Goal: Find specific page/section: Locate item on page

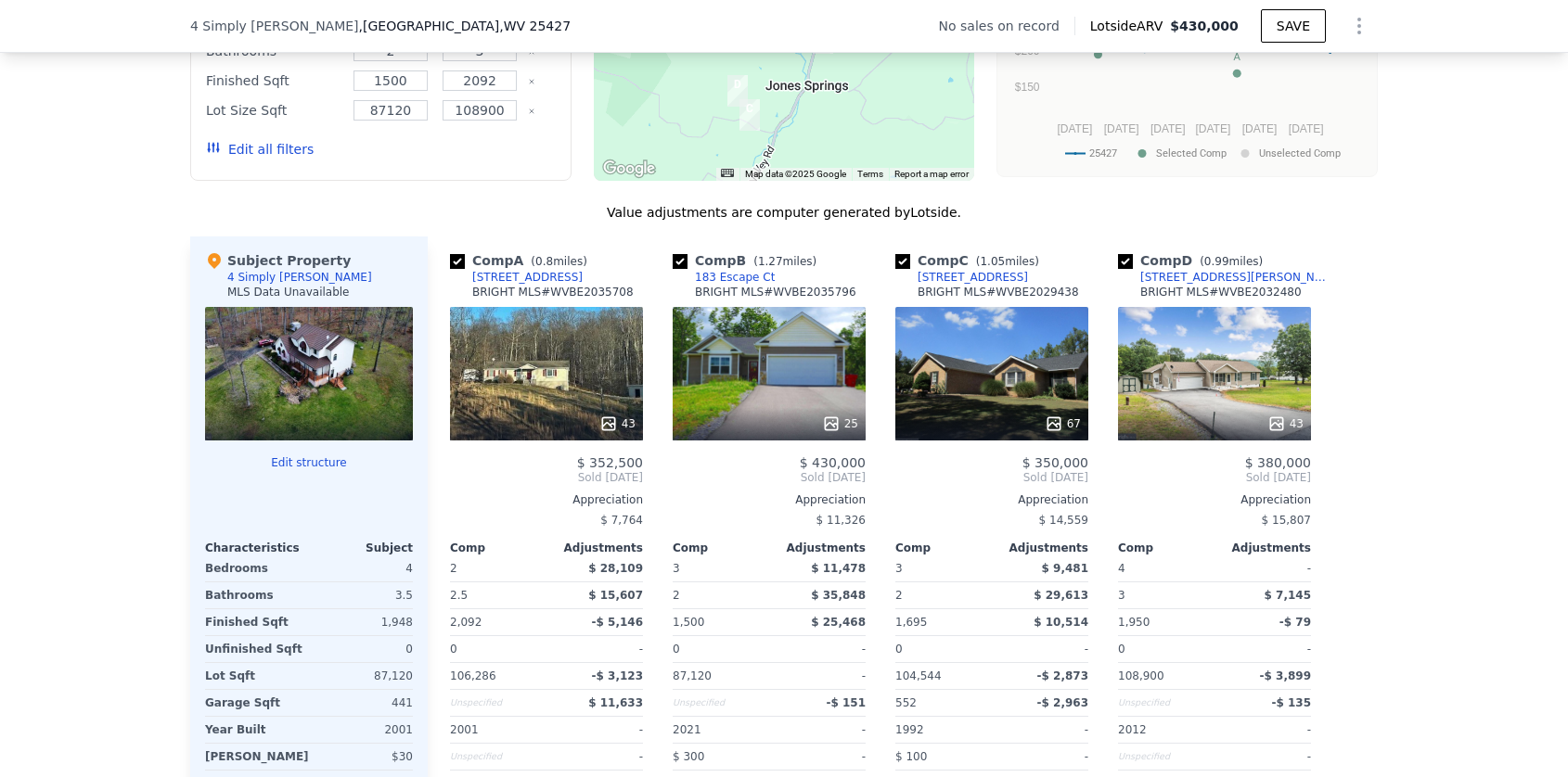
scroll to position [1797, 0]
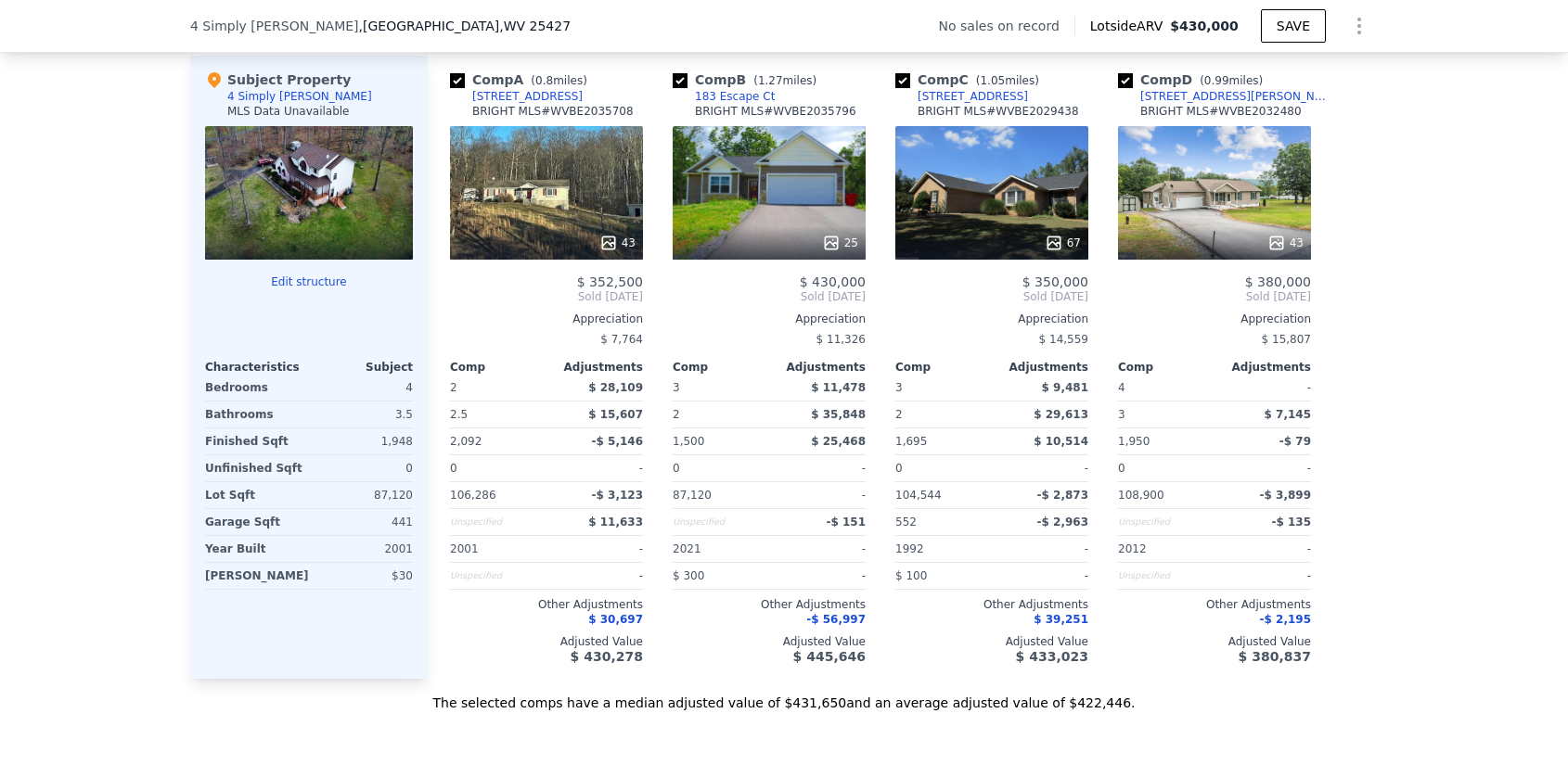
click at [267, 104] on div "4 Simply [PERSON_NAME]" at bounding box center [300, 96] width 144 height 15
click at [268, 89] on div "Subject Property" at bounding box center [277, 79] width 145 height 19
click at [259, 349] on div at bounding box center [308, 339] width 208 height 26
click at [290, 210] on div at bounding box center [308, 193] width 208 height 133
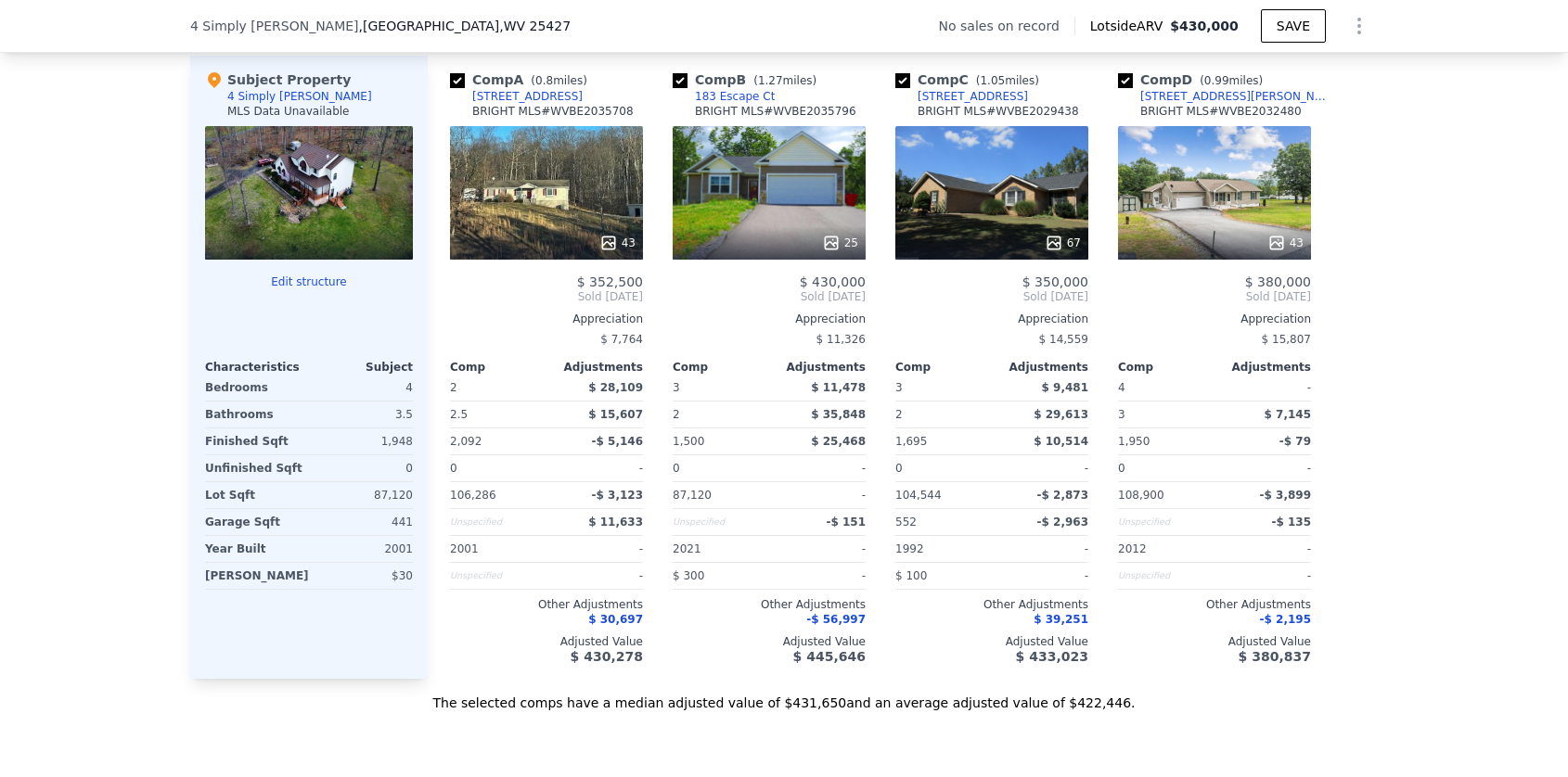
click at [290, 210] on div at bounding box center [308, 193] width 208 height 133
click at [821, 237] on div "25" at bounding box center [768, 193] width 193 height 133
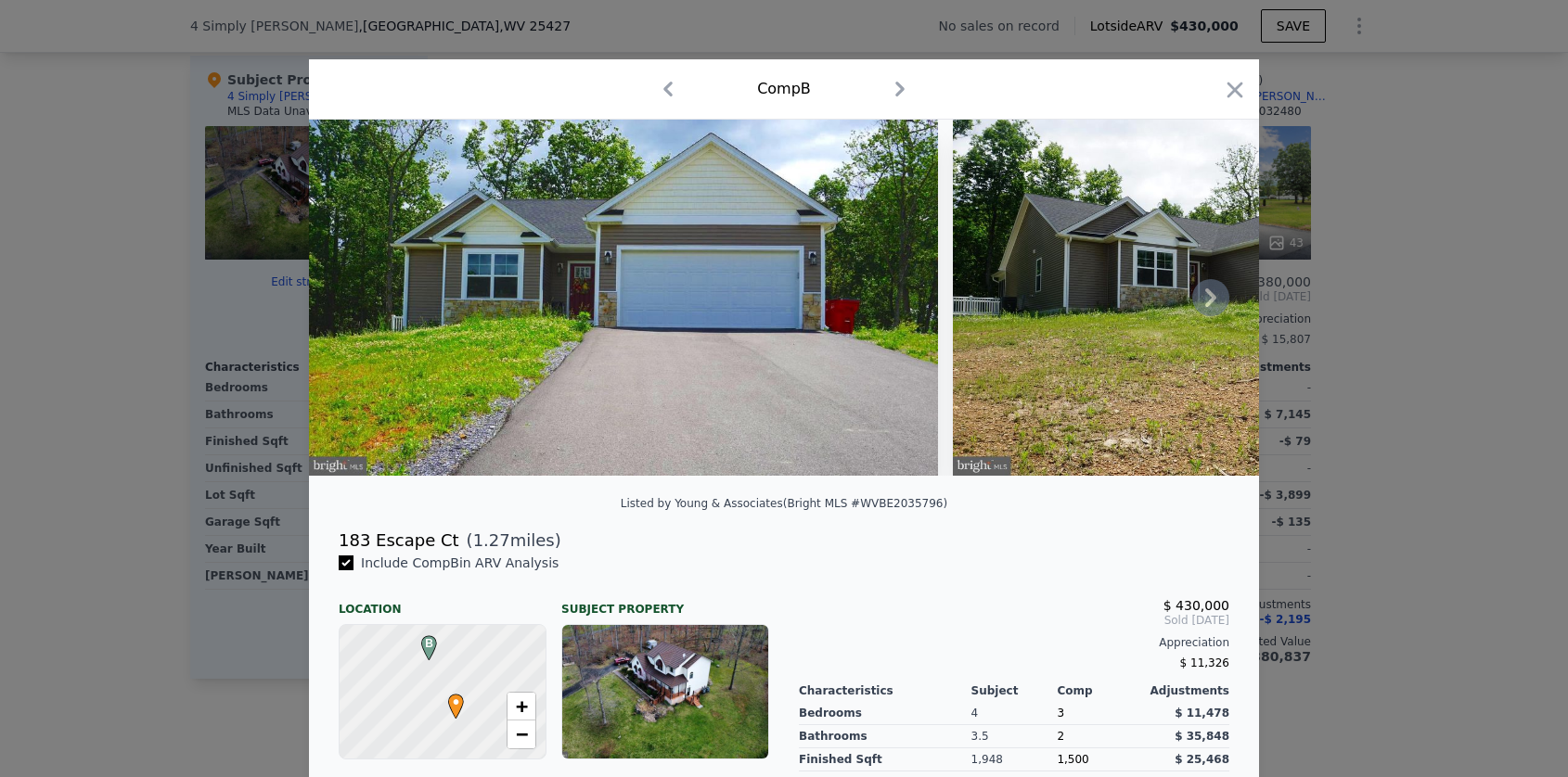
click at [1197, 308] on icon at bounding box center [1211, 298] width 38 height 38
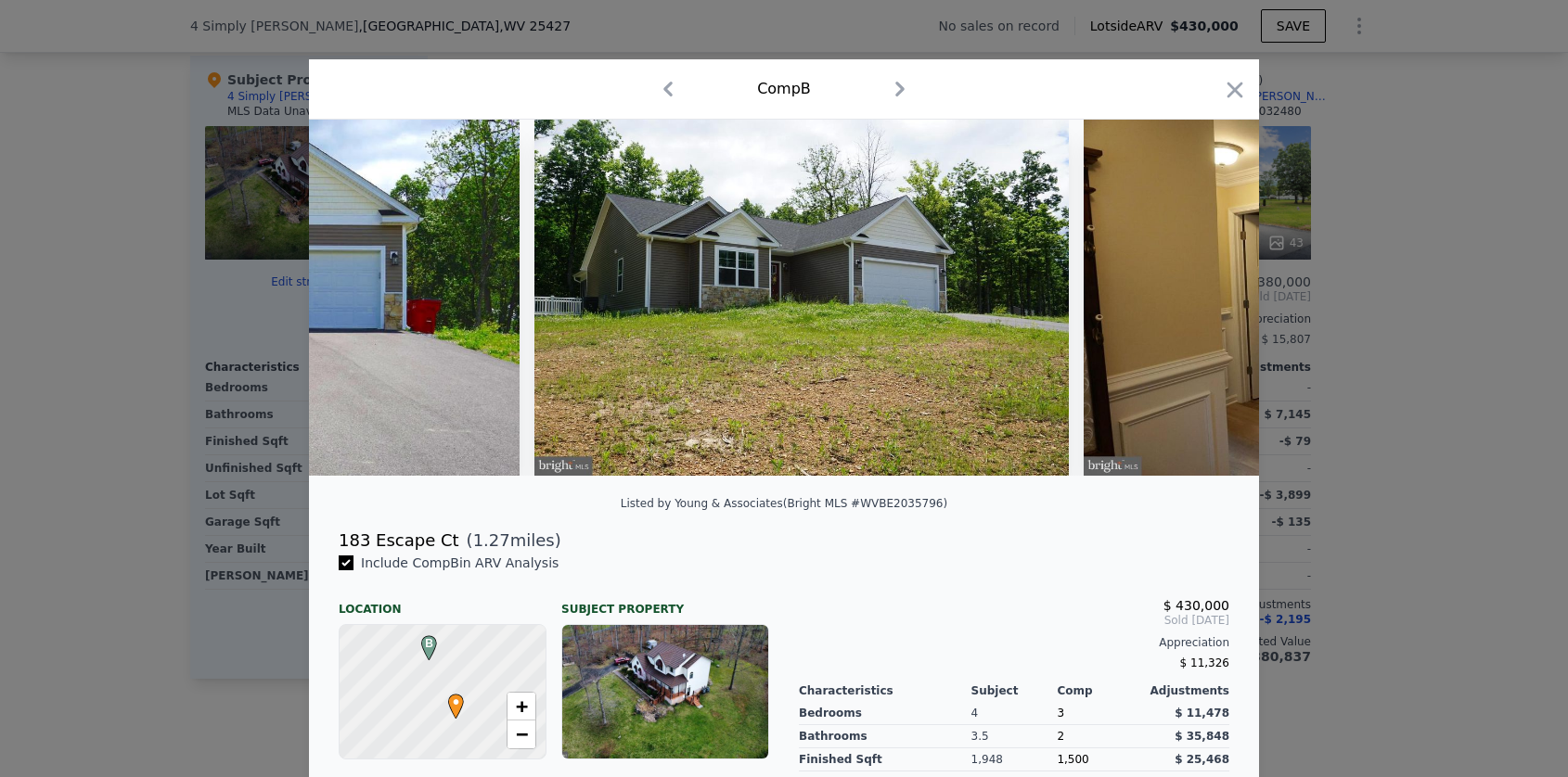
scroll to position [0, 445]
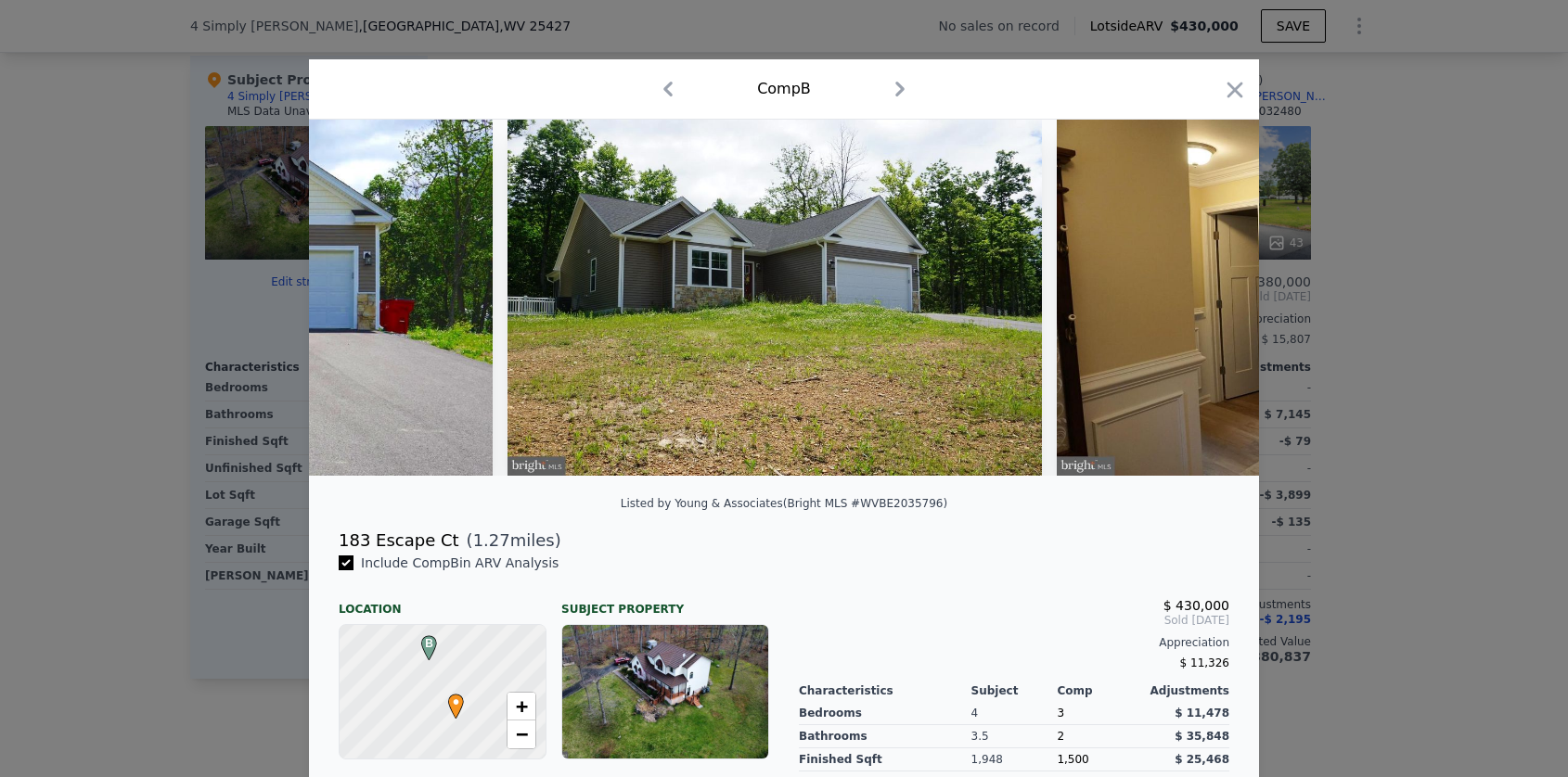
click at [1197, 308] on div at bounding box center [783, 298] width 950 height 356
click at [1197, 308] on icon at bounding box center [1211, 298] width 38 height 38
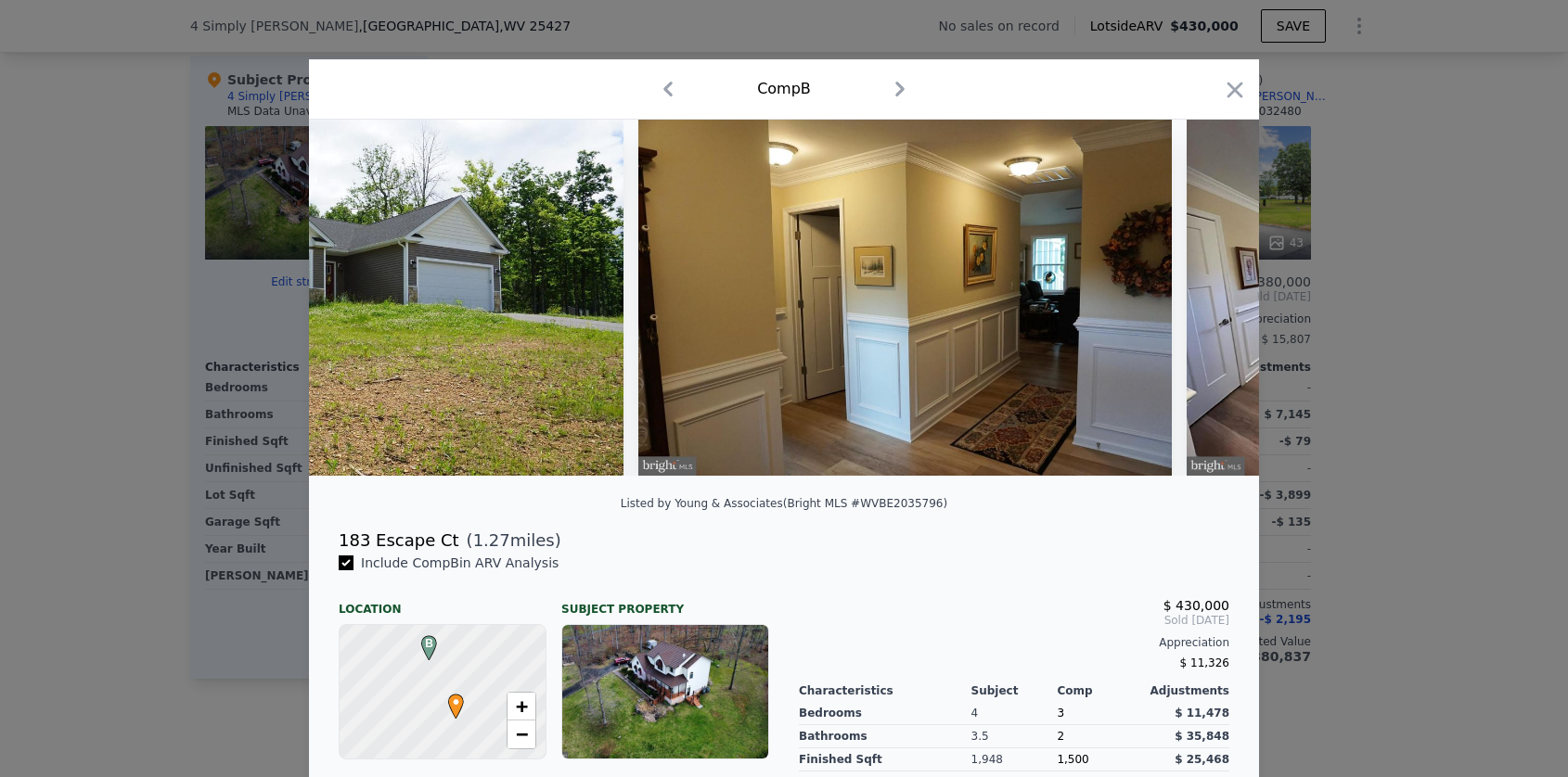
scroll to position [0, 891]
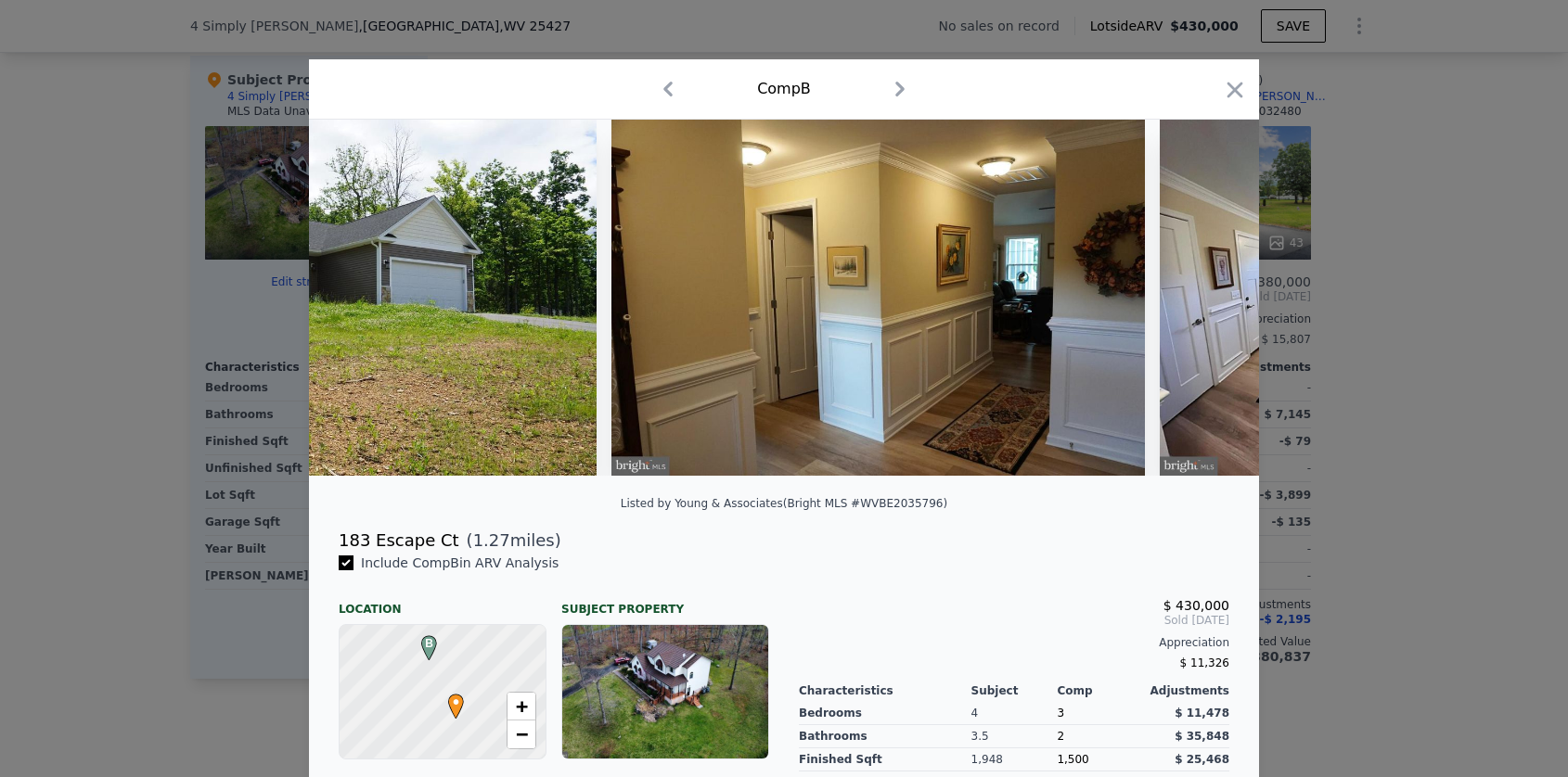
click at [1197, 308] on img at bounding box center [1293, 298] width 267 height 356
click at [1197, 308] on icon at bounding box center [1211, 298] width 38 height 38
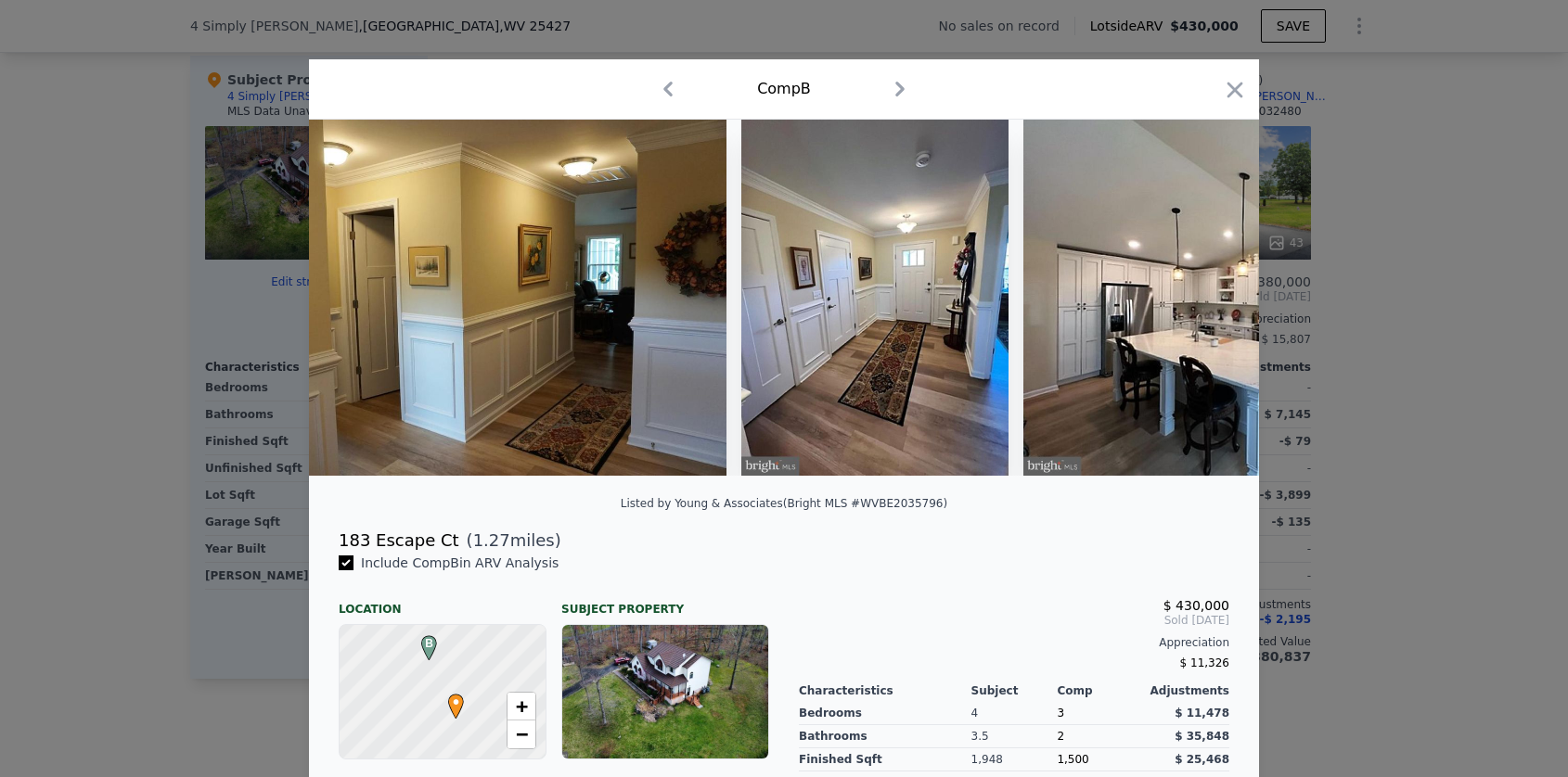
scroll to position [0, 1336]
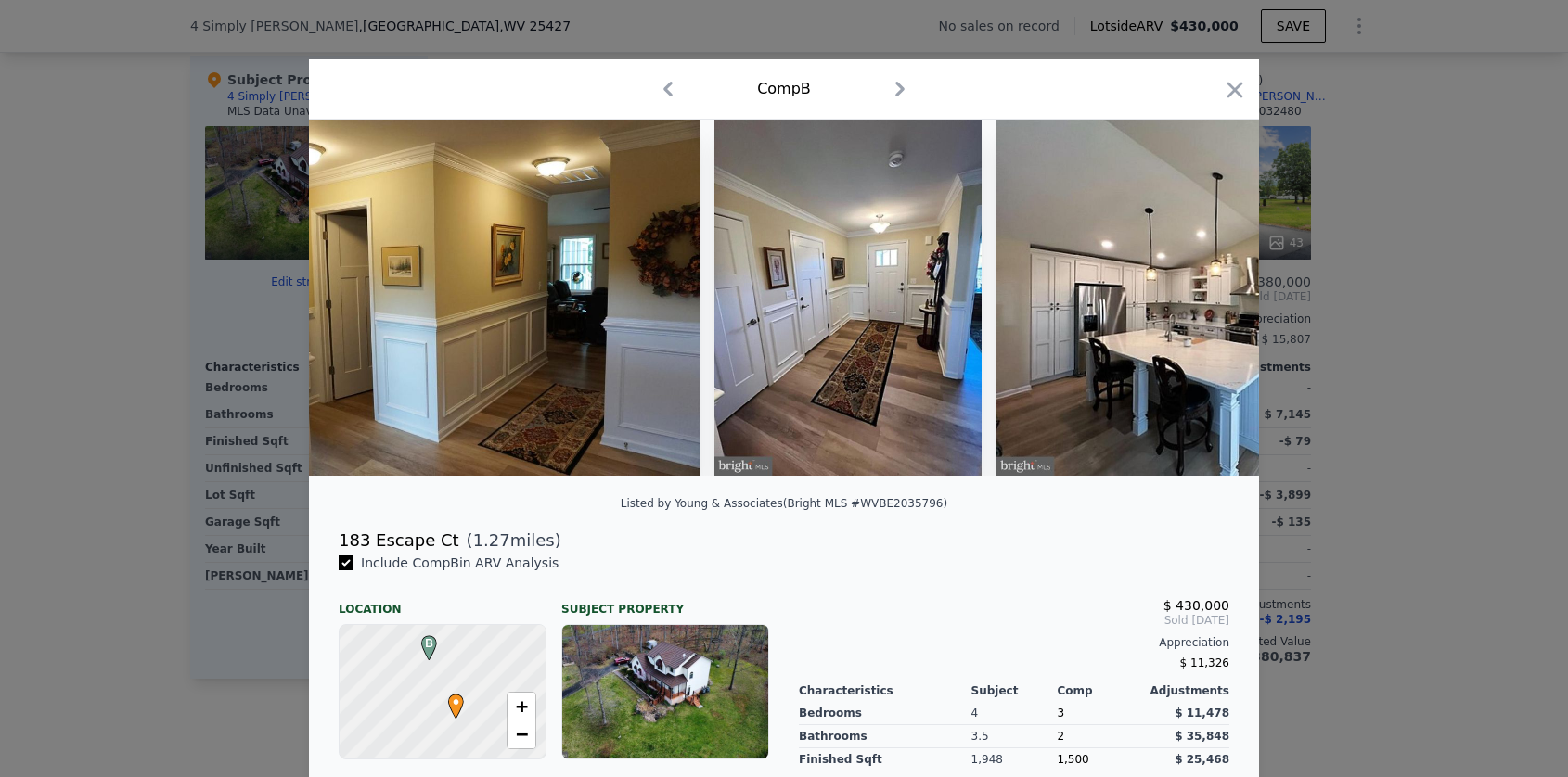
click at [1197, 308] on img at bounding box center [1234, 298] width 476 height 356
click at [1222, 85] on icon "button" at bounding box center [1235, 90] width 26 height 26
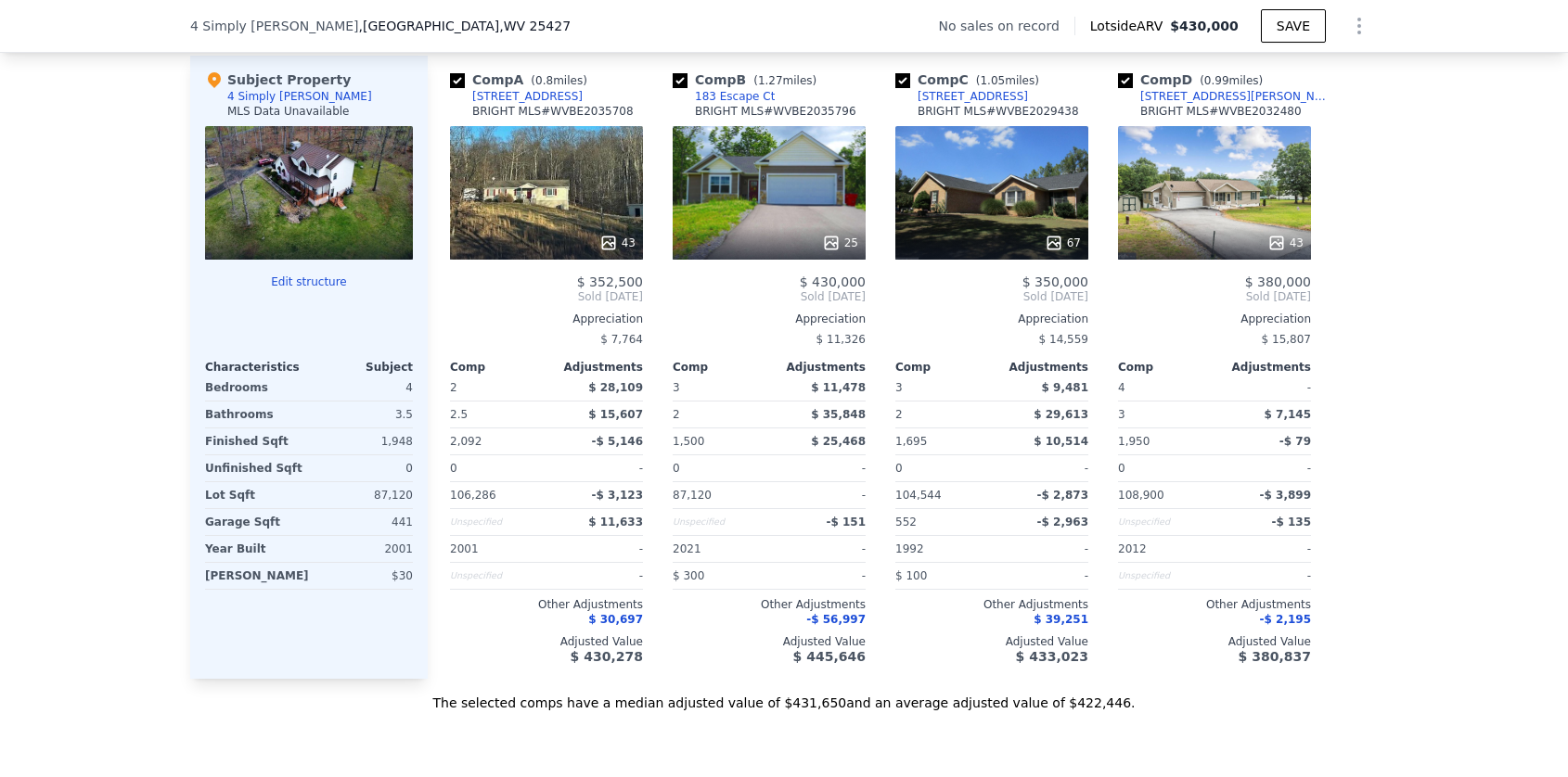
click at [345, 230] on div at bounding box center [308, 193] width 208 height 133
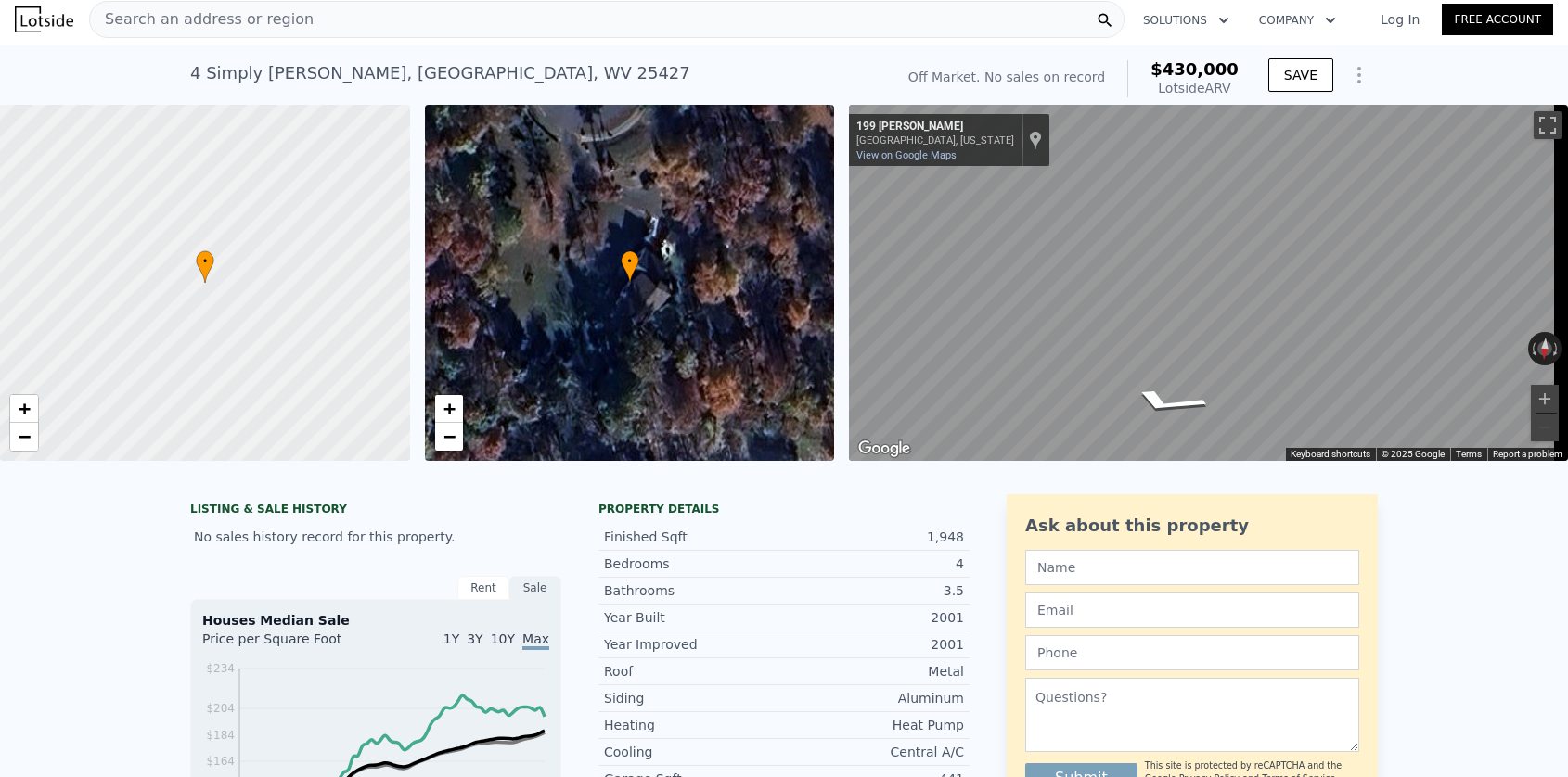
scroll to position [3, 0]
